Goal: Find specific page/section: Find specific page/section

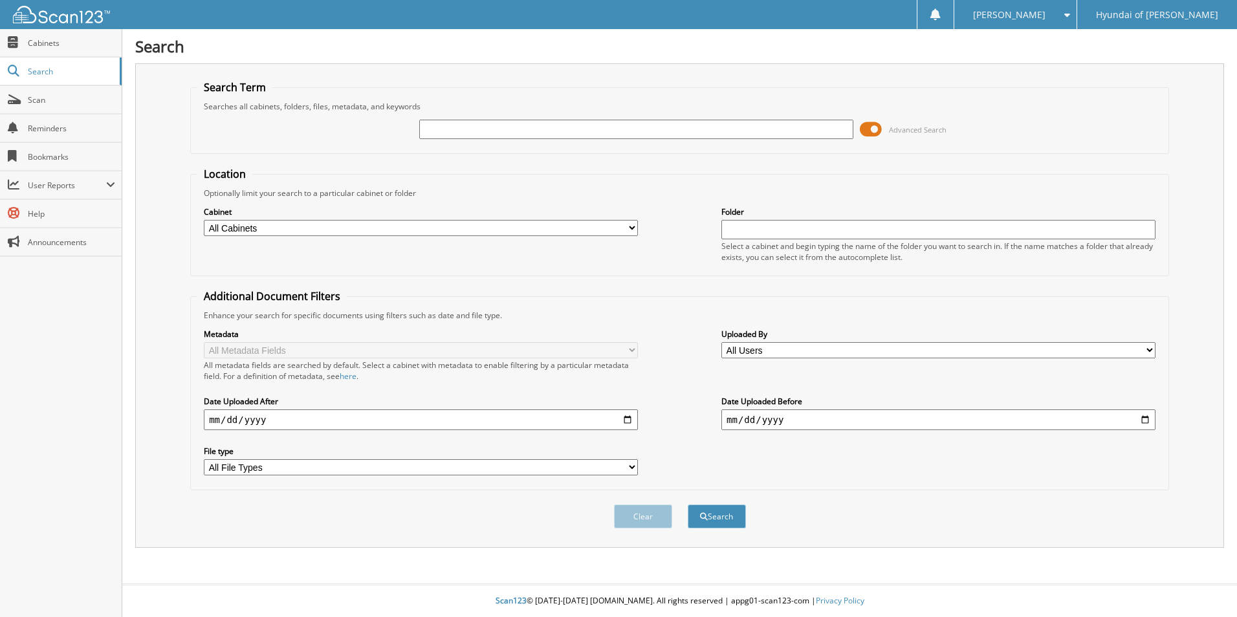
click at [755, 137] on input "text" at bounding box center [636, 129] width 434 height 19
type input "70307"
click at [688, 505] on button "Search" at bounding box center [717, 517] width 58 height 24
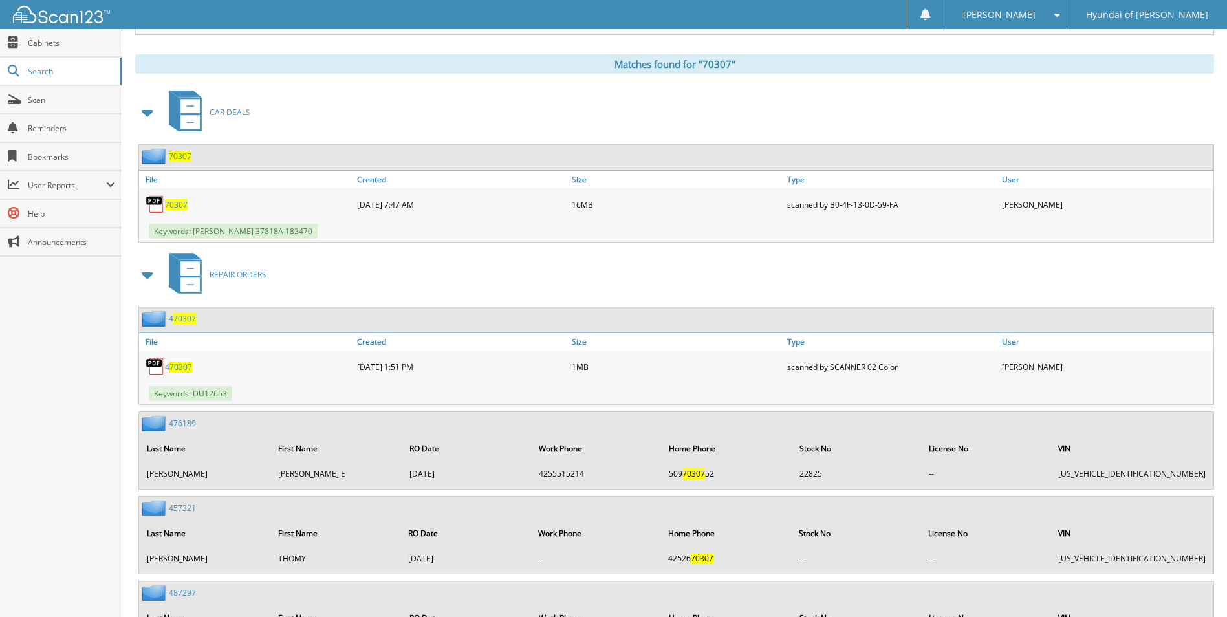
scroll to position [518, 0]
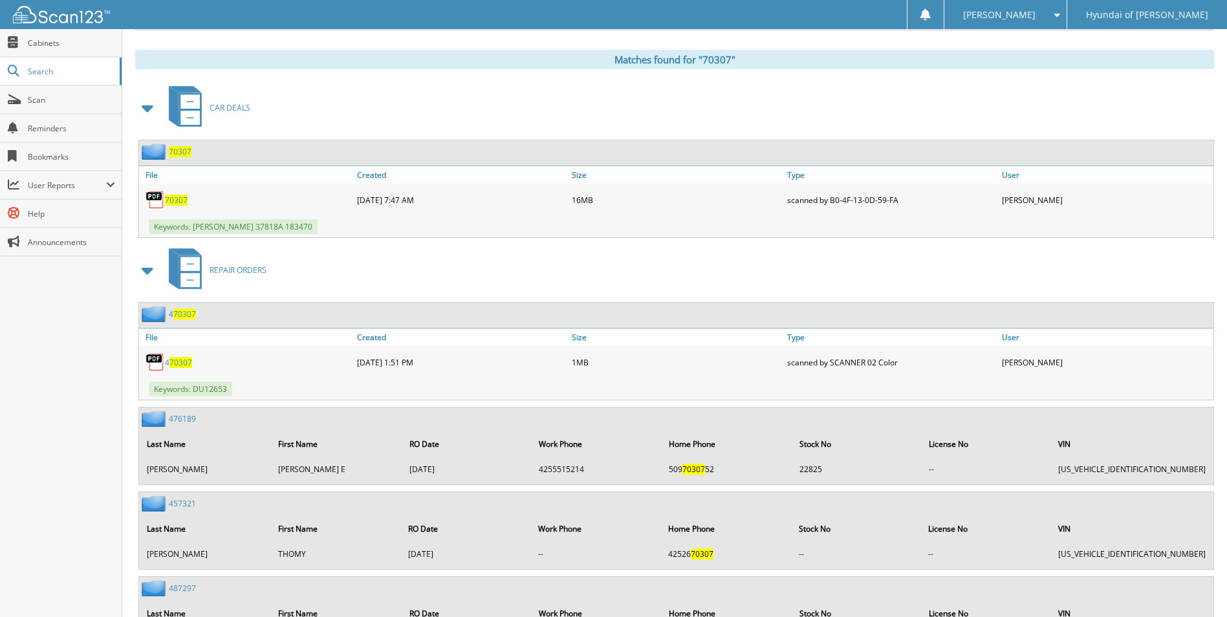
click at [181, 197] on span "70307" at bounding box center [176, 200] width 23 height 11
